Goal: Use online tool/utility: Utilize a website feature to perform a specific function

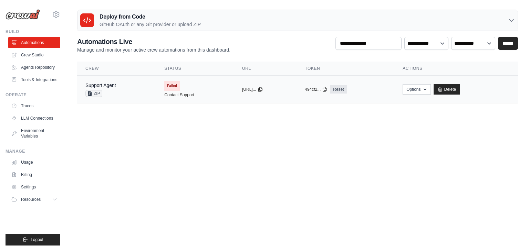
click at [164, 85] on span "Failed" at bounding box center [171, 86] width 15 height 10
click at [169, 94] on link "Contact Support" at bounding box center [179, 95] width 30 height 6
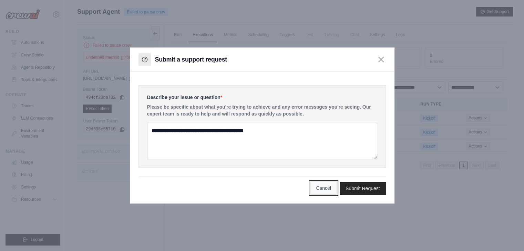
click at [324, 187] on button "Cancel" at bounding box center [323, 188] width 27 height 13
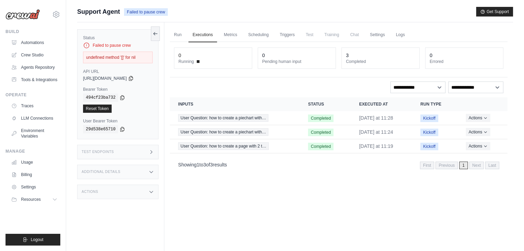
click at [99, 55] on div "undefined method '[]' for nil" at bounding box center [118, 58] width 70 height 12
click at [33, 42] on link "Automations" at bounding box center [35, 42] width 52 height 11
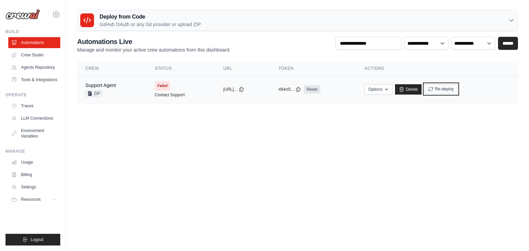
click at [443, 90] on button "Re-deploy" at bounding box center [440, 89] width 33 height 10
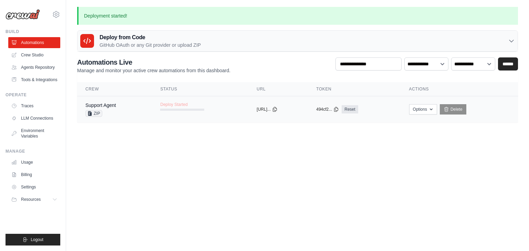
click at [174, 105] on span "Deploy Started" at bounding box center [173, 105] width 27 height 6
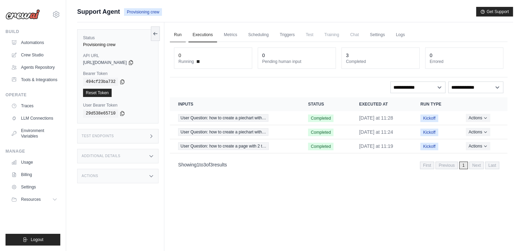
click at [176, 36] on link "Run" at bounding box center [178, 35] width 16 height 14
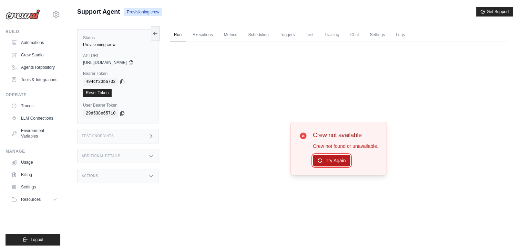
click at [318, 159] on icon at bounding box center [320, 161] width 4 height 4
click at [134, 62] on icon at bounding box center [131, 63] width 6 height 6
click at [121, 82] on icon at bounding box center [123, 82] width 4 height 4
click at [32, 44] on link "Automations" at bounding box center [35, 42] width 52 height 11
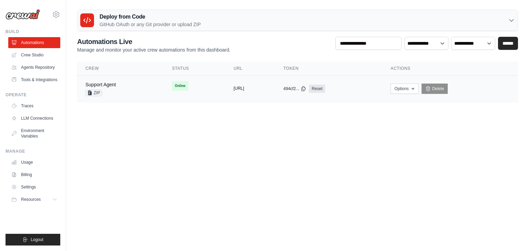
click at [234, 86] on button "[URL]" at bounding box center [239, 89] width 11 height 6
click at [124, 84] on div "Support Agent ZIP" at bounding box center [120, 88] width 70 height 15
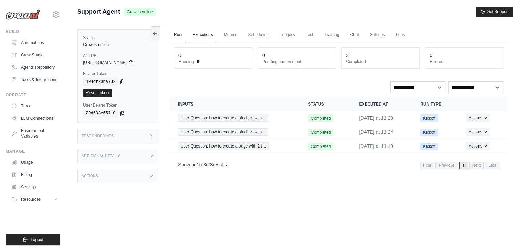
click at [176, 32] on link "Run" at bounding box center [178, 35] width 16 height 14
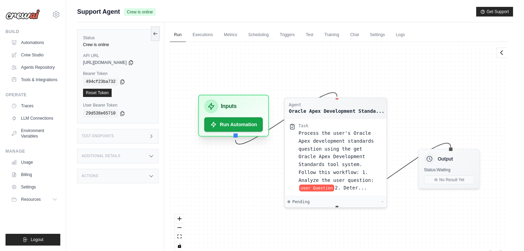
click at [236, 104] on h3 "Inputs" at bounding box center [229, 106] width 16 height 8
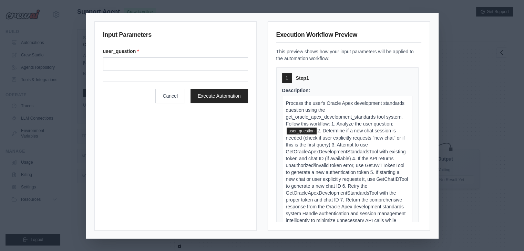
click at [178, 54] on div "user_question *" at bounding box center [175, 59] width 145 height 23
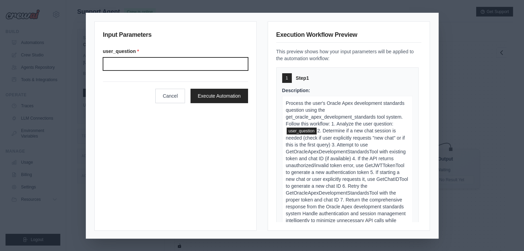
click at [178, 58] on input "User question" at bounding box center [175, 64] width 145 height 13
type input "**********"
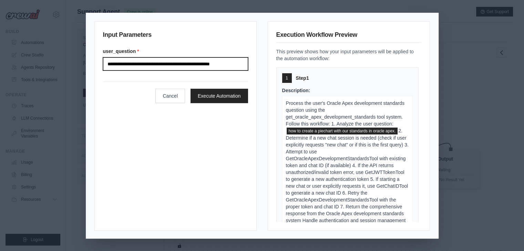
click at [237, 61] on input "**********" at bounding box center [175, 64] width 145 height 13
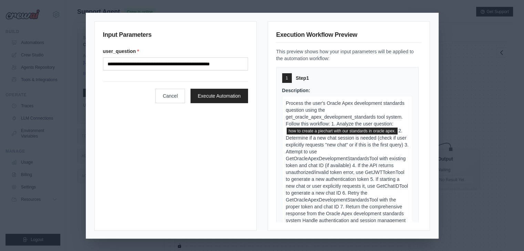
click at [461, 33] on div "**********" at bounding box center [262, 125] width 524 height 251
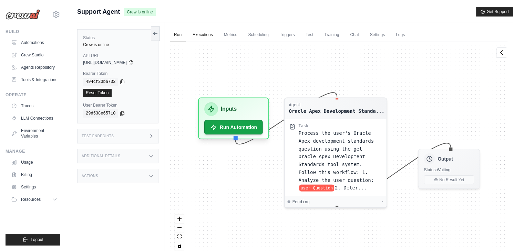
click at [207, 36] on link "Executions" at bounding box center [202, 35] width 29 height 14
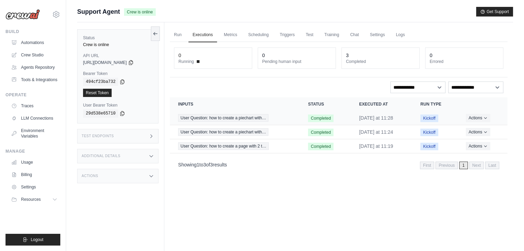
drag, startPoint x: 355, startPoint y: 118, endPoint x: 409, endPoint y: 121, distance: 54.1
click at [409, 121] on td "[DATE] at 11:28" at bounding box center [381, 118] width 61 height 14
click at [175, 33] on link "Run" at bounding box center [178, 35] width 16 height 14
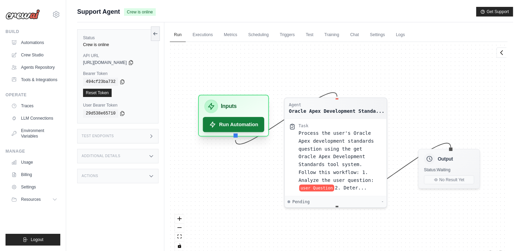
click at [231, 122] on button "Run Automation" at bounding box center [233, 124] width 61 height 15
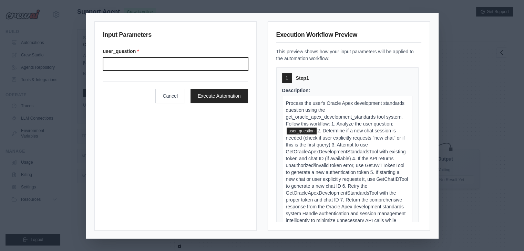
click at [179, 61] on input "User question" at bounding box center [175, 64] width 145 height 13
type input "**********"
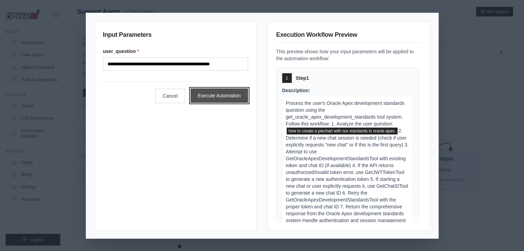
click at [207, 95] on button "Execute Automation" at bounding box center [219, 96] width 58 height 14
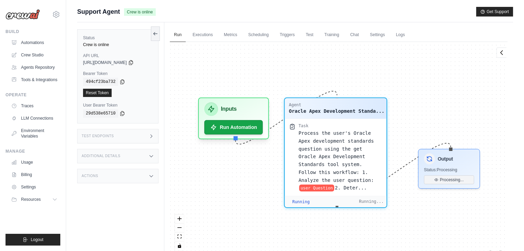
scroll to position [4808, 0]
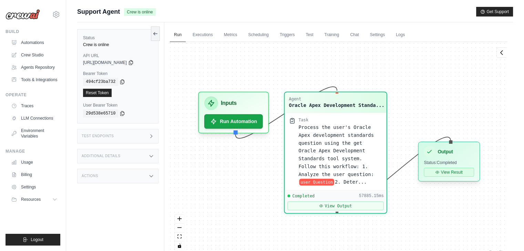
click at [464, 173] on button "View Result" at bounding box center [449, 172] width 50 height 9
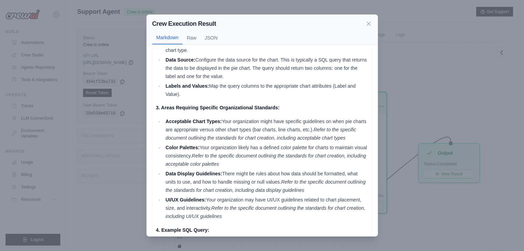
scroll to position [344, 0]
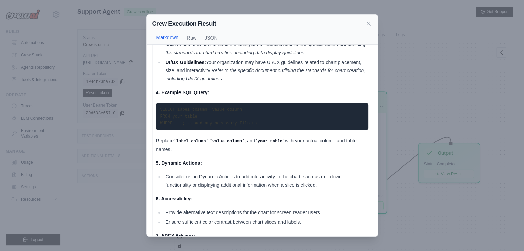
click at [372, 23] on div "Crew Execution Result Markdown Raw JSON" at bounding box center [262, 30] width 231 height 30
click at [369, 25] on icon at bounding box center [368, 23] width 7 height 7
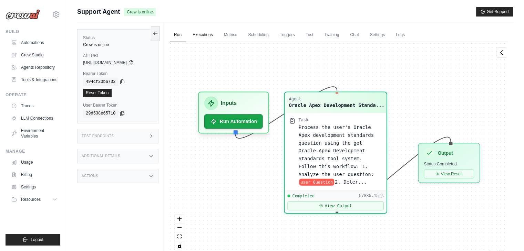
click at [208, 35] on link "Executions" at bounding box center [202, 35] width 29 height 14
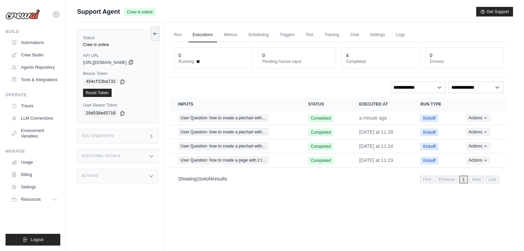
click at [133, 62] on icon at bounding box center [131, 62] width 4 height 4
click at [121, 80] on icon at bounding box center [123, 82] width 4 height 4
click at [177, 38] on link "Run" at bounding box center [178, 35] width 16 height 14
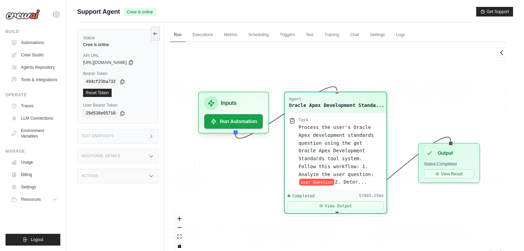
click at [423, 9] on div "Support Agent Crew is online Get Support" at bounding box center [295, 12] width 436 height 10
click at [97, 91] on div "copied" at bounding box center [93, 89] width 15 height 8
click at [96, 94] on link "Reset Token" at bounding box center [97, 93] width 29 height 8
